Goal: Task Accomplishment & Management: Complete application form

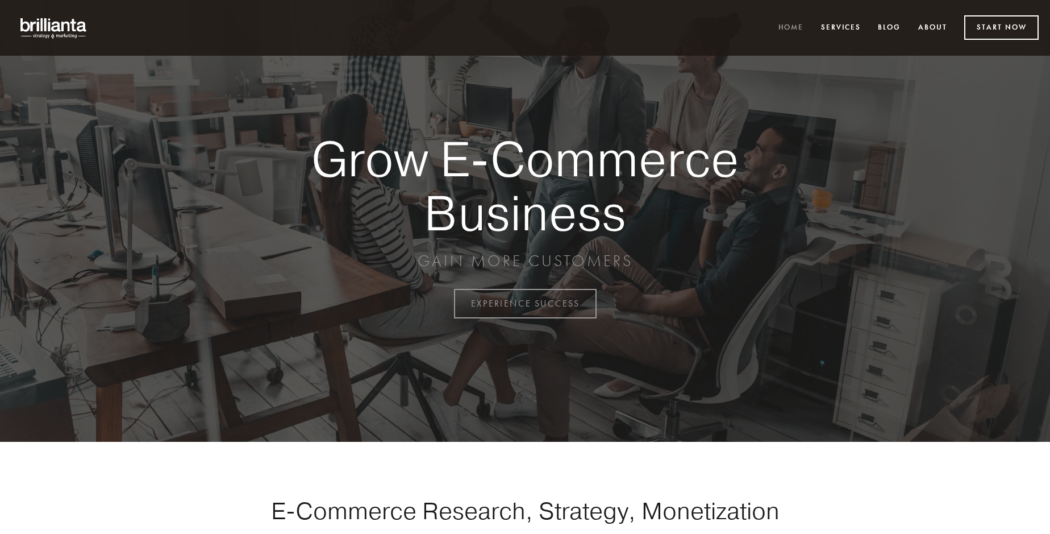
scroll to position [2979, 0]
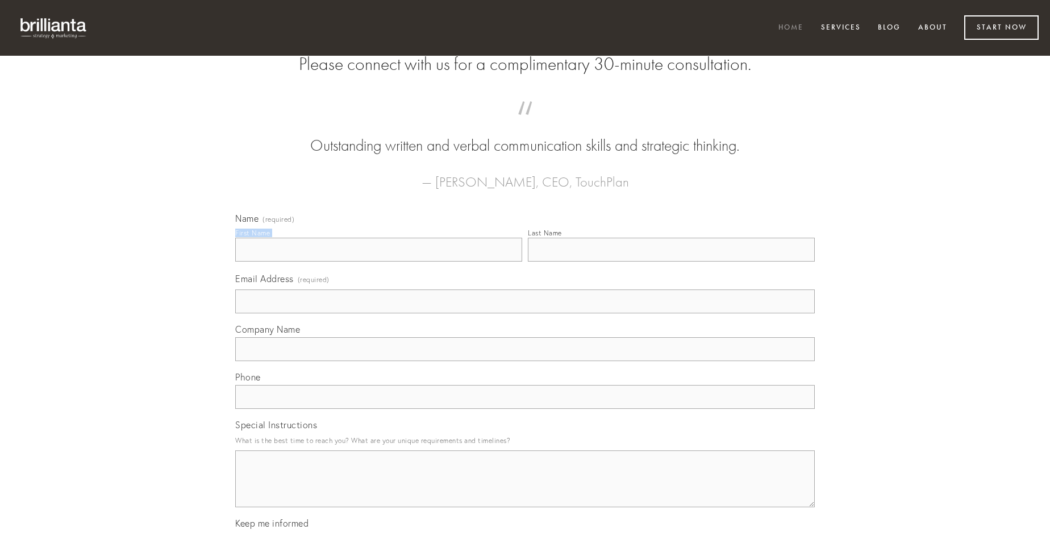
type input "[PERSON_NAME]-[PERSON_NAME]"
click at [671, 261] on input "Last Name" at bounding box center [671, 250] width 287 height 24
type input "[PERSON_NAME]-[PERSON_NAME]"
click at [525, 313] on input "Email Address (required)" at bounding box center [525, 301] width 580 height 24
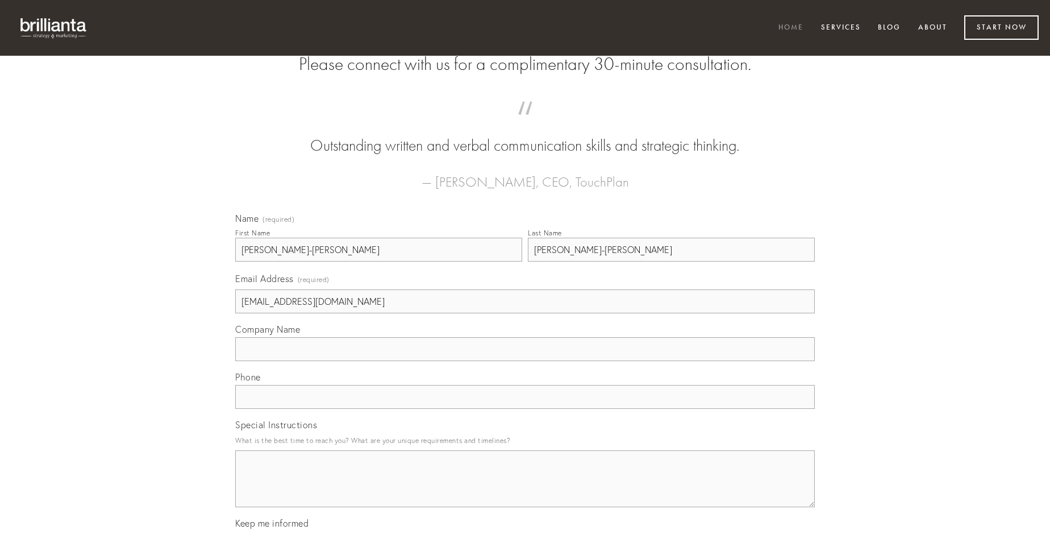
type input "[EMAIL_ADDRESS][DOMAIN_NAME]"
click at [525, 361] on input "Company Name" at bounding box center [525, 349] width 580 height 24
type input "cibus"
click at [525, 409] on input "text" at bounding box center [525, 397] width 580 height 24
click at [525, 489] on textarea "Special Instructions" at bounding box center [525, 478] width 580 height 57
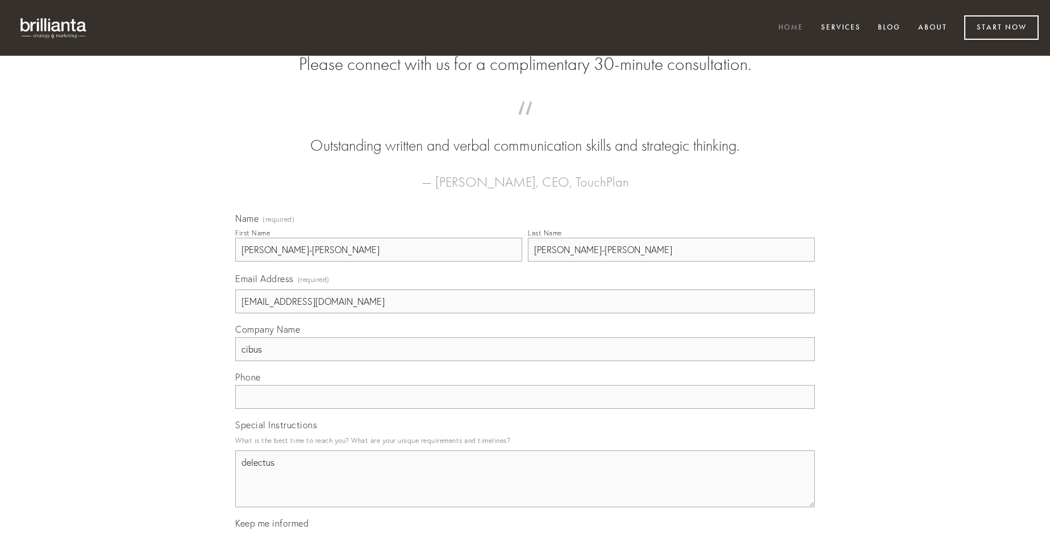
type textarea "delectus"
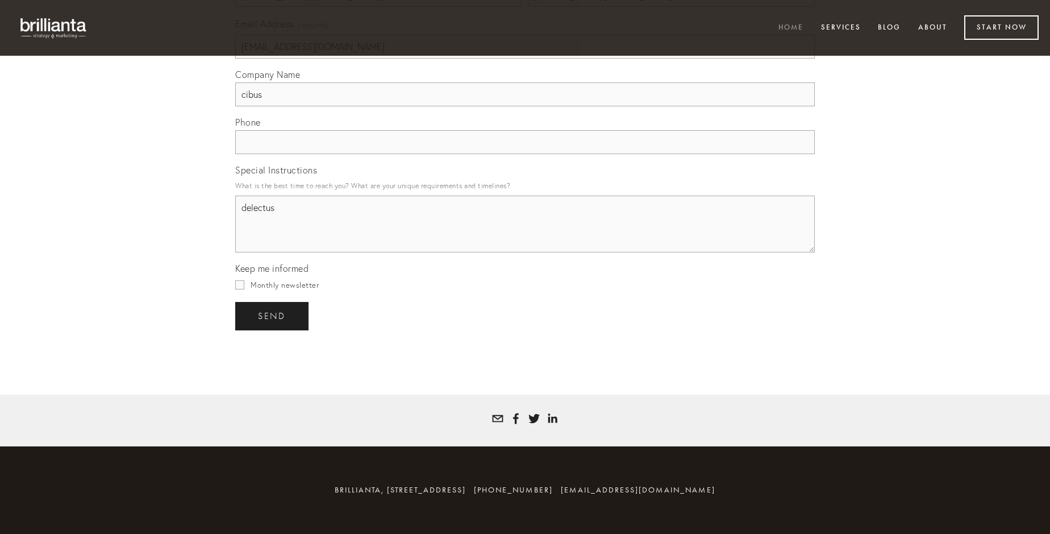
click at [273, 315] on span "send" at bounding box center [272, 316] width 28 height 10
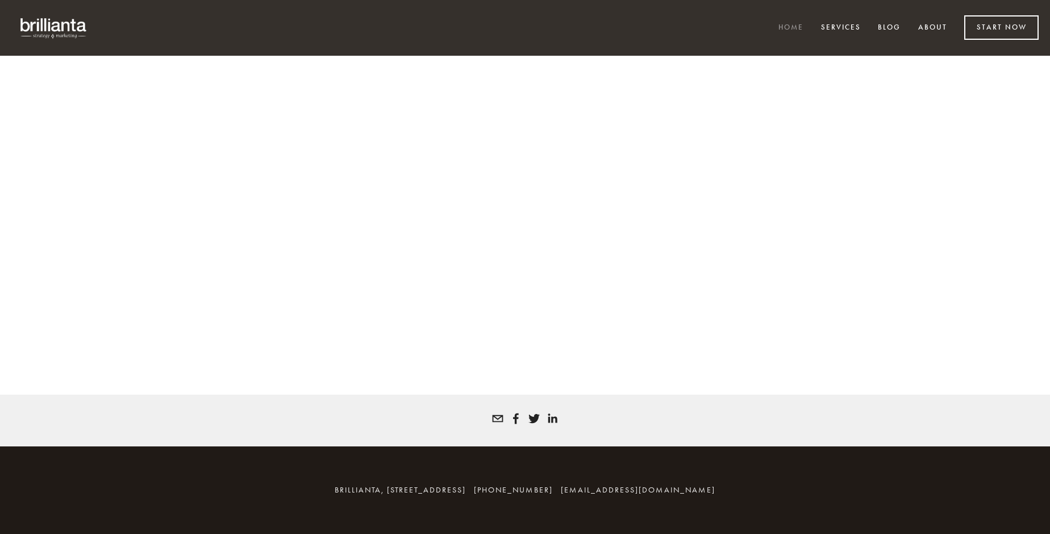
scroll to position [2964, 0]
